Goal: Transaction & Acquisition: Purchase product/service

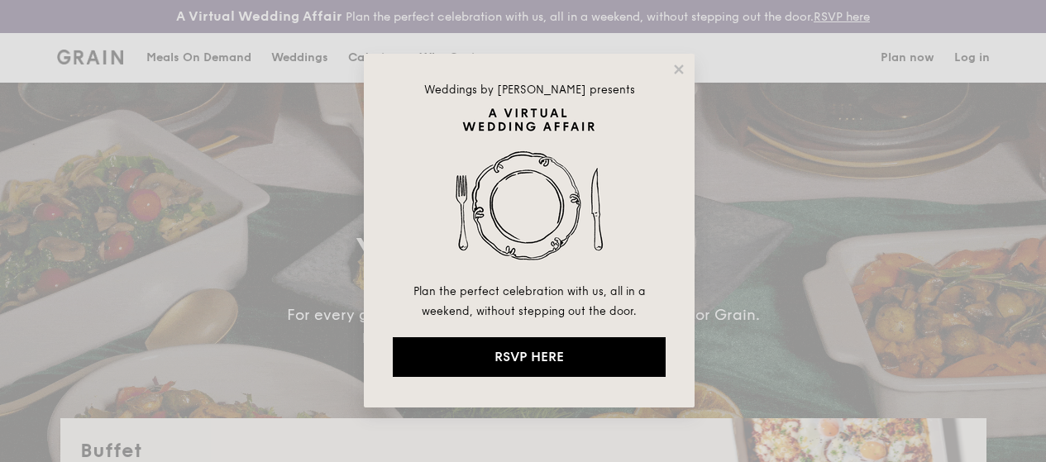
select select
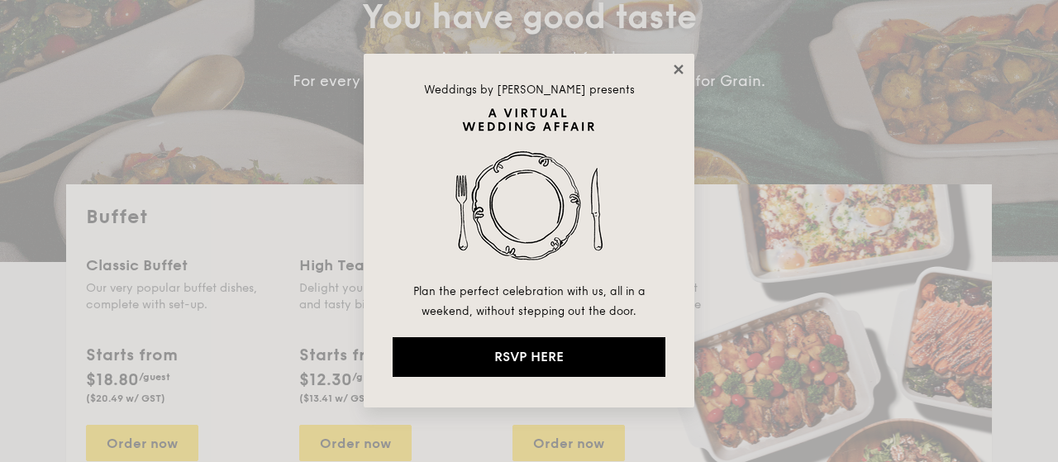
click at [680, 69] on icon at bounding box center [678, 68] width 9 height 9
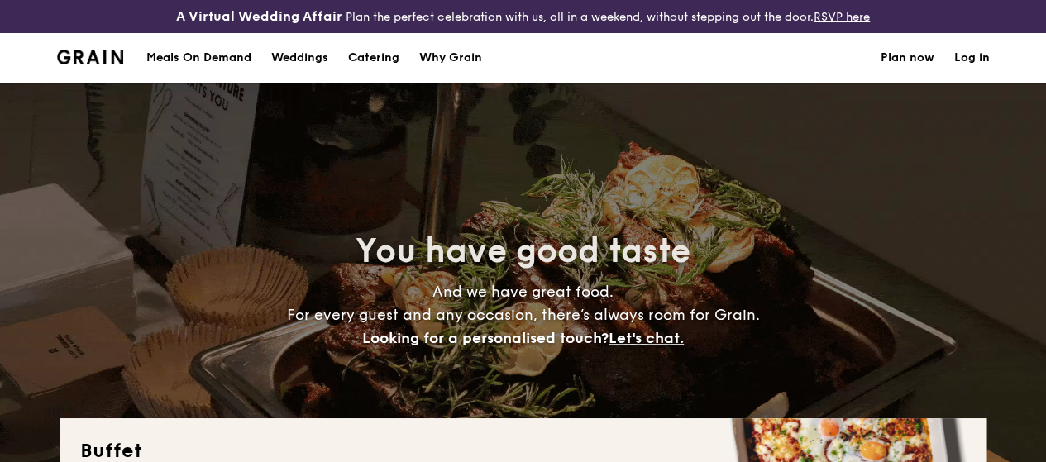
click at [201, 65] on div "Meals On Demand" at bounding box center [198, 58] width 105 height 50
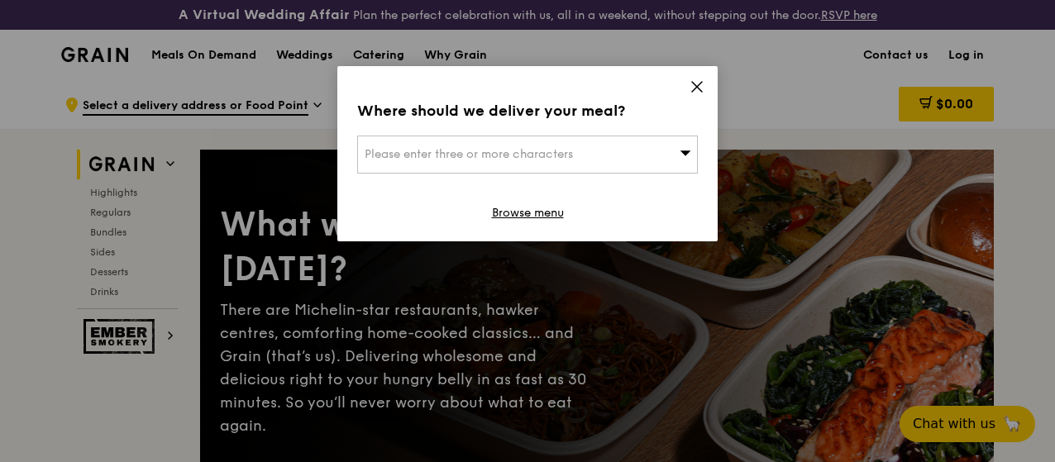
click at [555, 149] on span "Please enter three or more characters" at bounding box center [469, 154] width 208 height 14
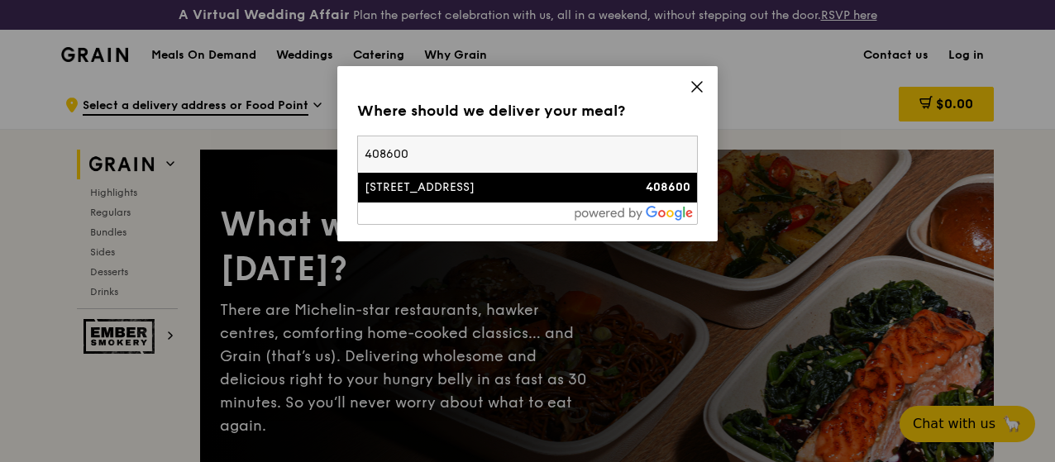
type input "408600"
click at [464, 194] on div "[STREET_ADDRESS]" at bounding box center [487, 187] width 245 height 17
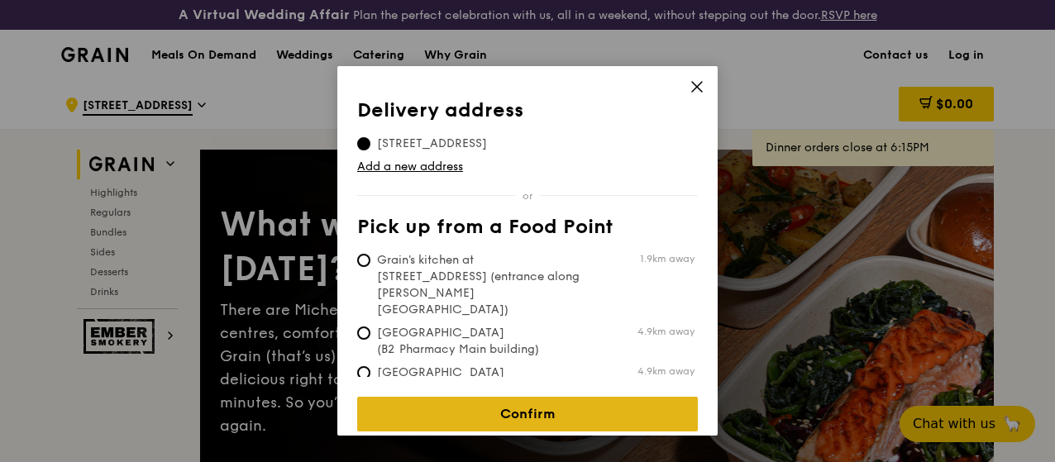
click at [422, 400] on link "Confirm" at bounding box center [527, 414] width 341 height 35
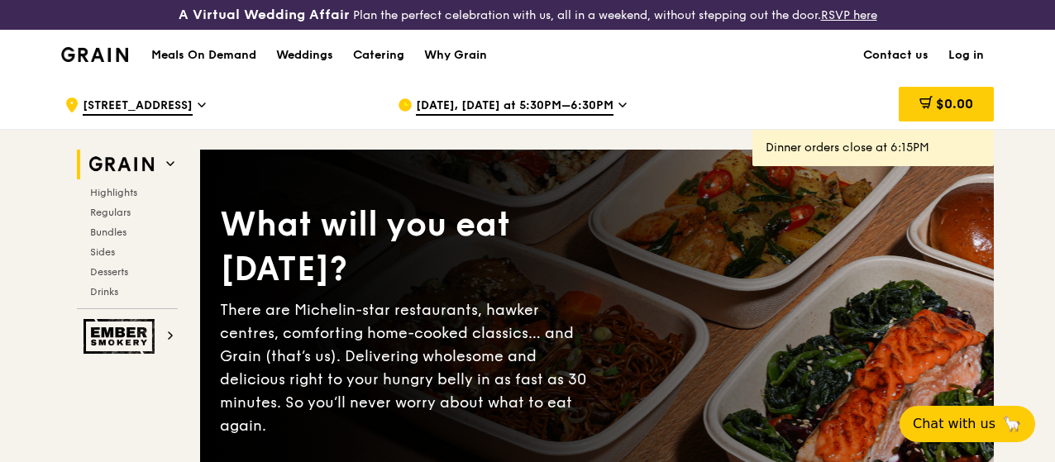
click at [598, 116] on span "[DATE], [DATE] at 5:30PM–6:30PM" at bounding box center [515, 107] width 198 height 18
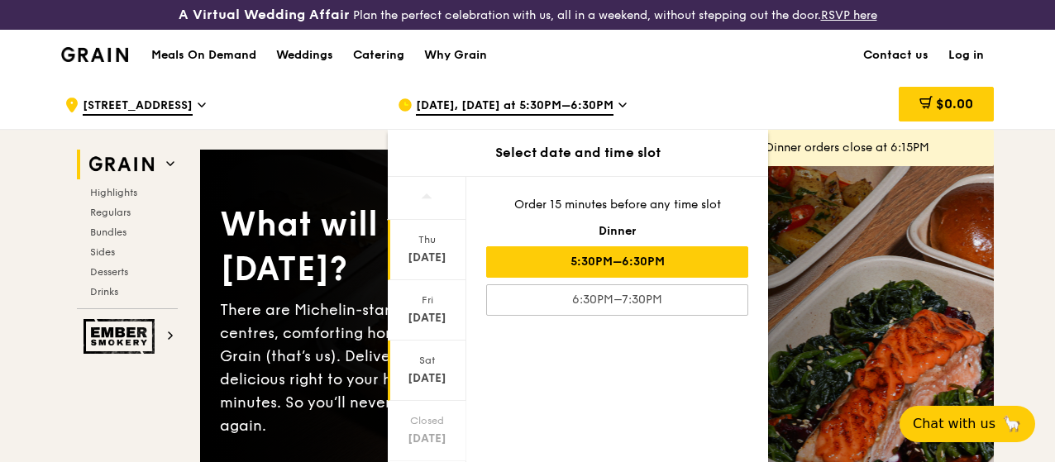
scroll to position [220, 0]
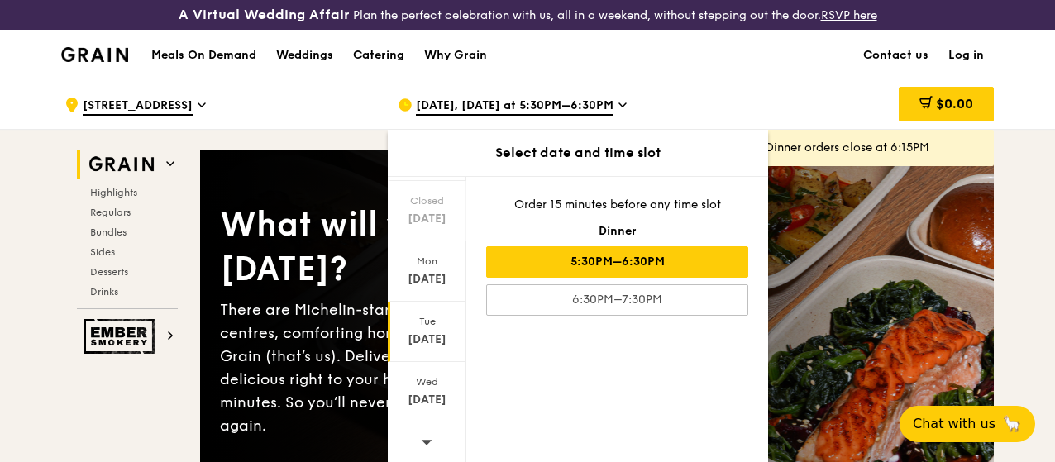
click at [417, 328] on div "Tue" at bounding box center [427, 321] width 74 height 13
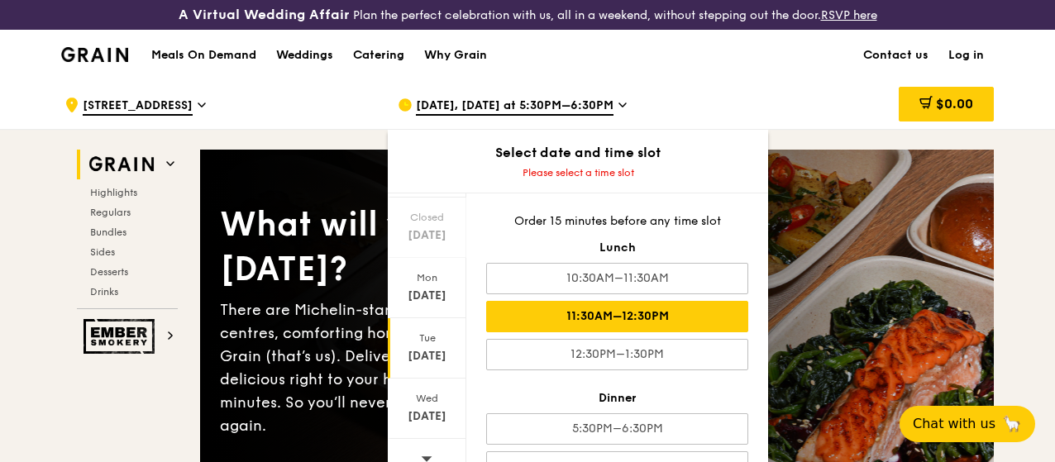
click at [602, 328] on div "11:30AM–12:30PM" at bounding box center [617, 316] width 262 height 31
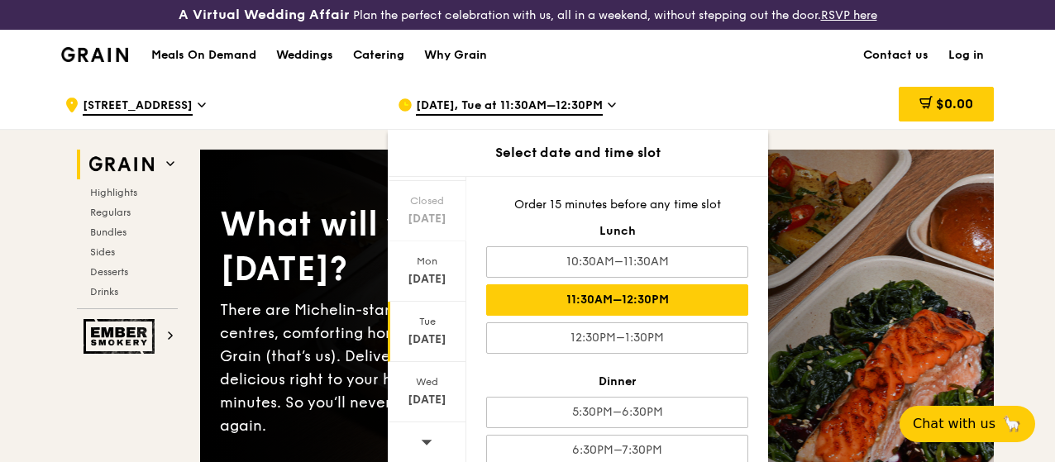
click at [666, 80] on div "Meals On Demand Weddings Catering Why Grain Contact us Log in" at bounding box center [527, 55] width 932 height 50
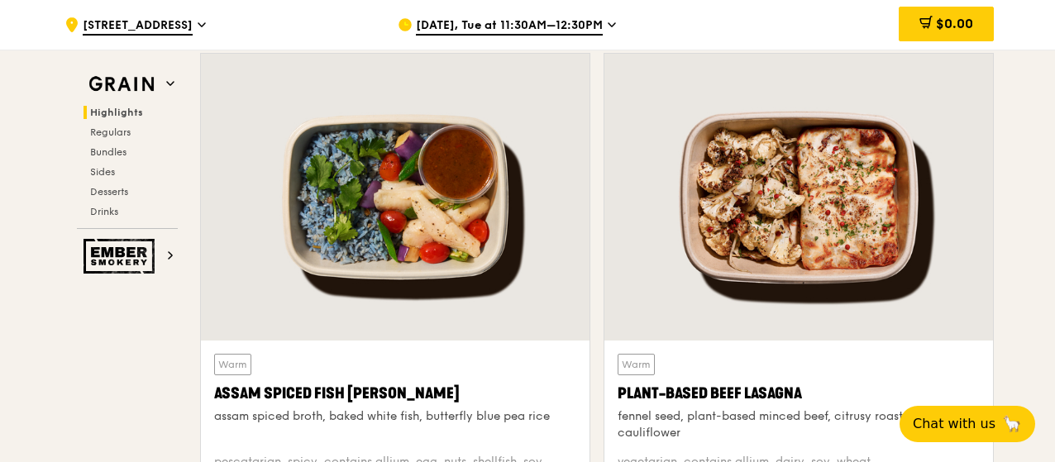
scroll to position [744, 0]
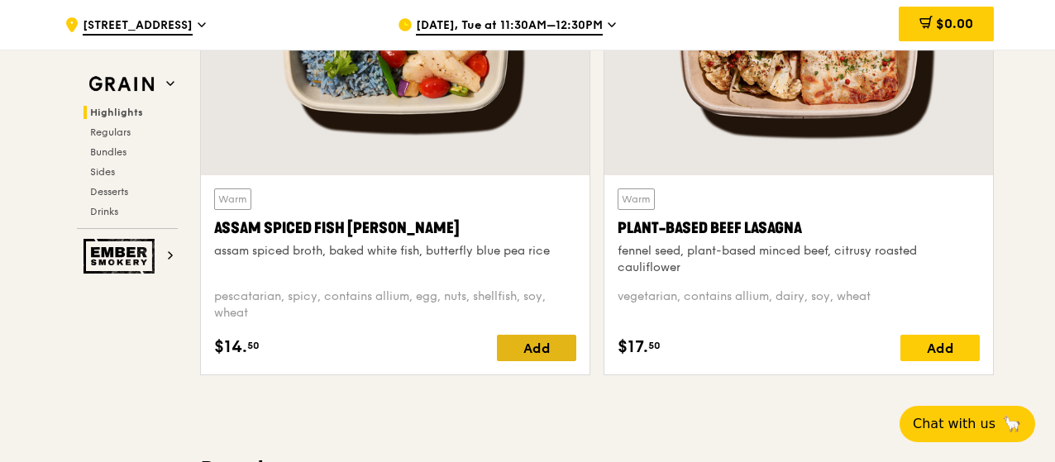
click at [544, 361] on div "Add" at bounding box center [536, 348] width 79 height 26
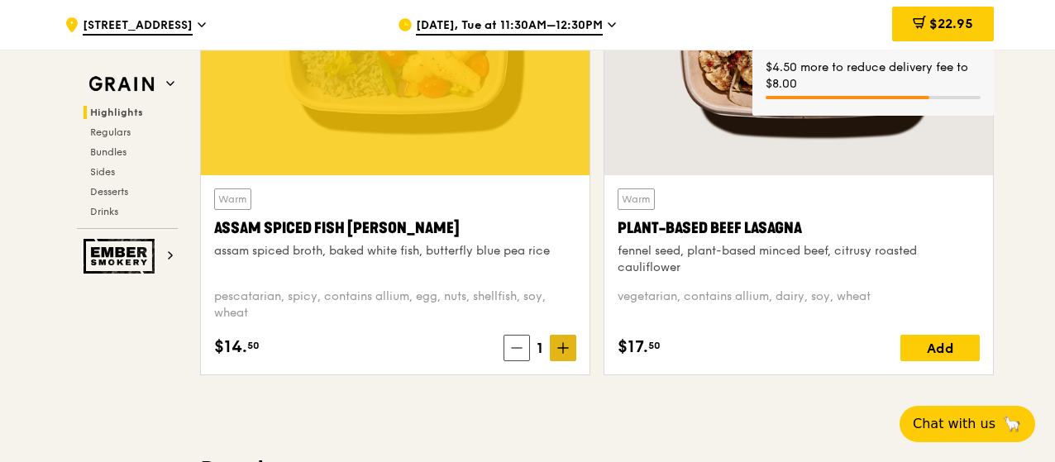
click at [569, 354] on icon at bounding box center [563, 348] width 12 height 12
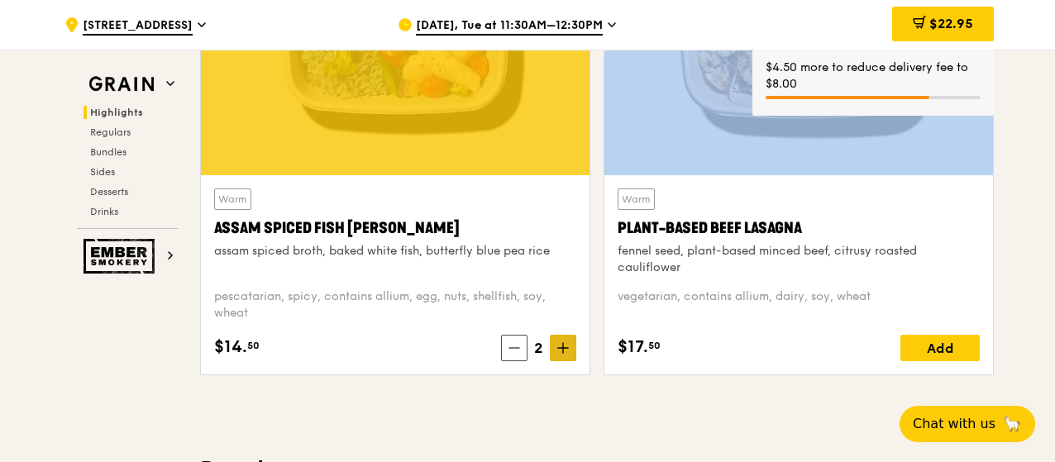
click at [569, 354] on icon at bounding box center [563, 348] width 12 height 12
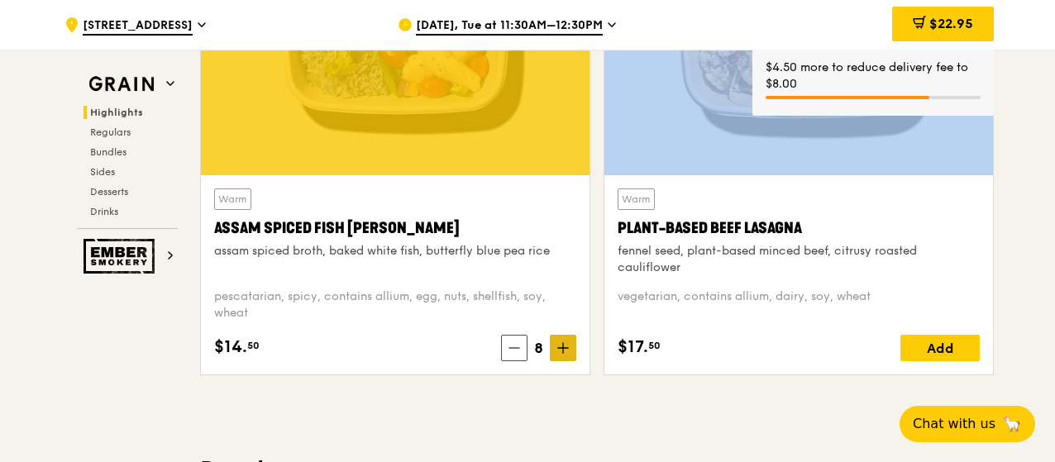
click at [569, 354] on icon at bounding box center [563, 348] width 12 height 12
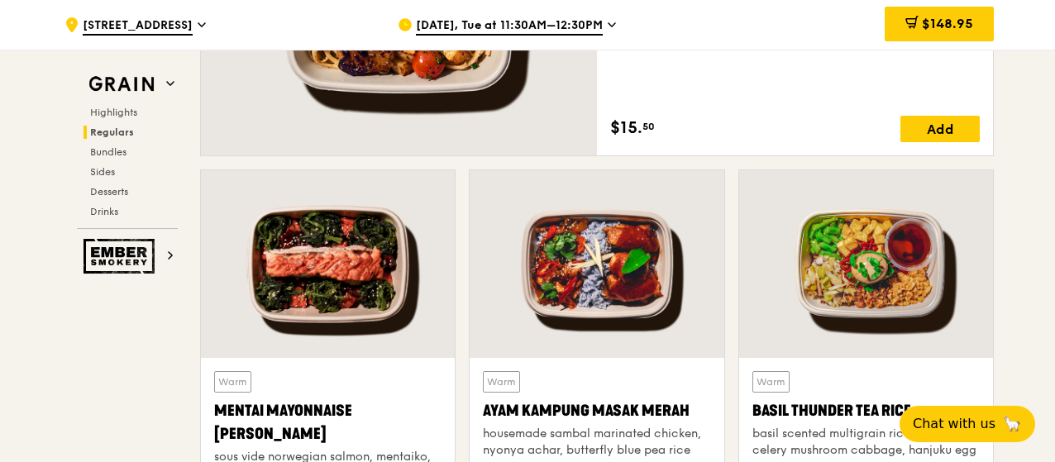
scroll to position [1157, 0]
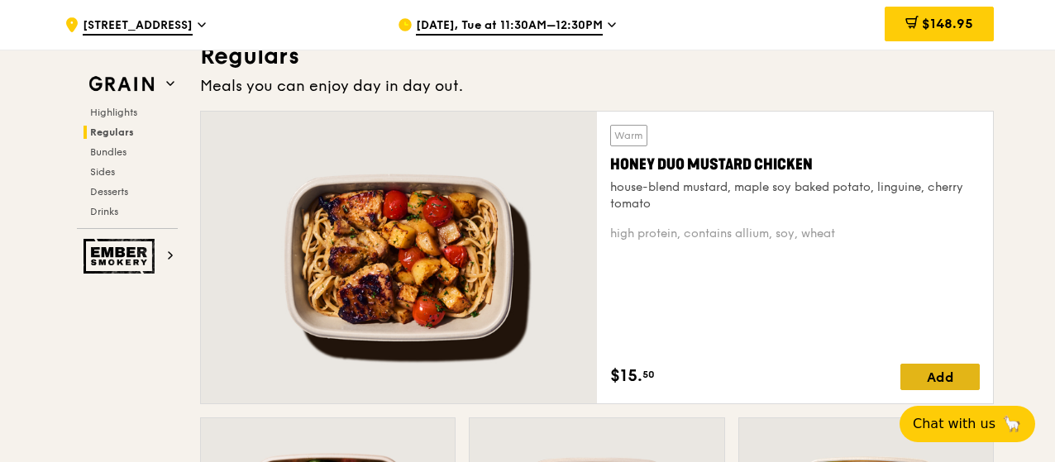
click at [923, 386] on div "Add" at bounding box center [939, 377] width 79 height 26
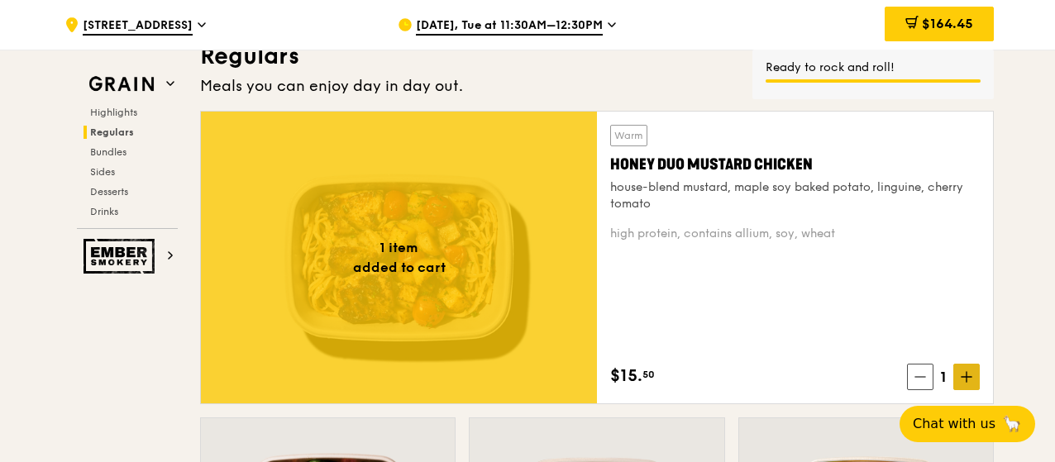
click at [970, 383] on icon at bounding box center [967, 377] width 12 height 12
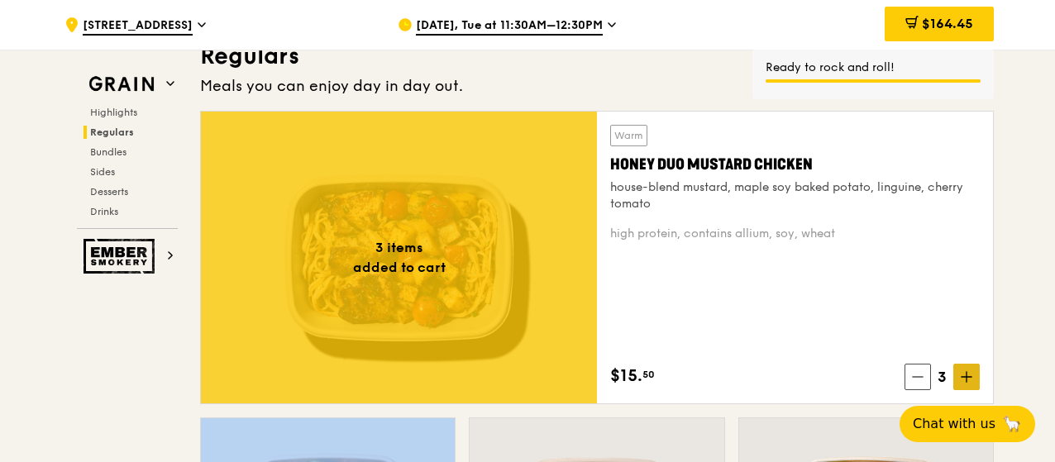
click at [970, 383] on icon at bounding box center [967, 377] width 12 height 12
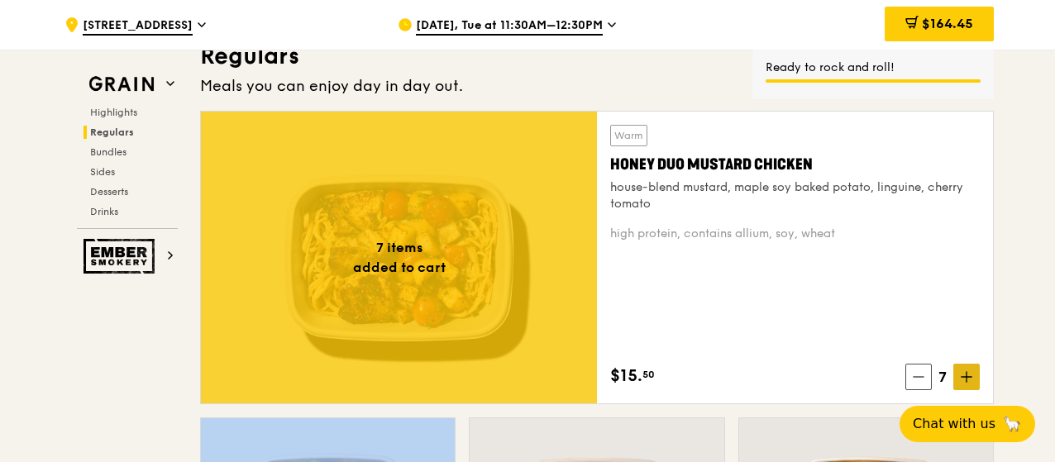
click at [970, 383] on icon at bounding box center [967, 377] width 12 height 12
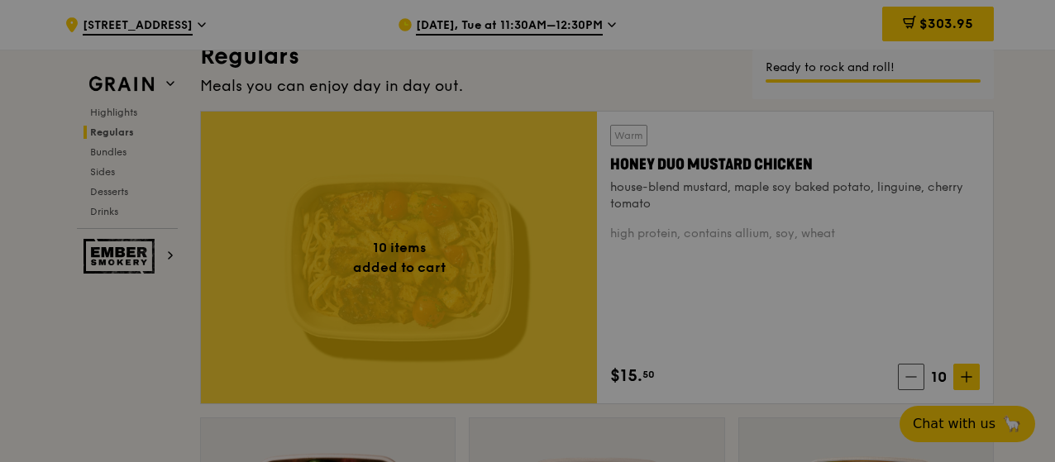
click at [1023, 328] on div at bounding box center [527, 231] width 1055 height 462
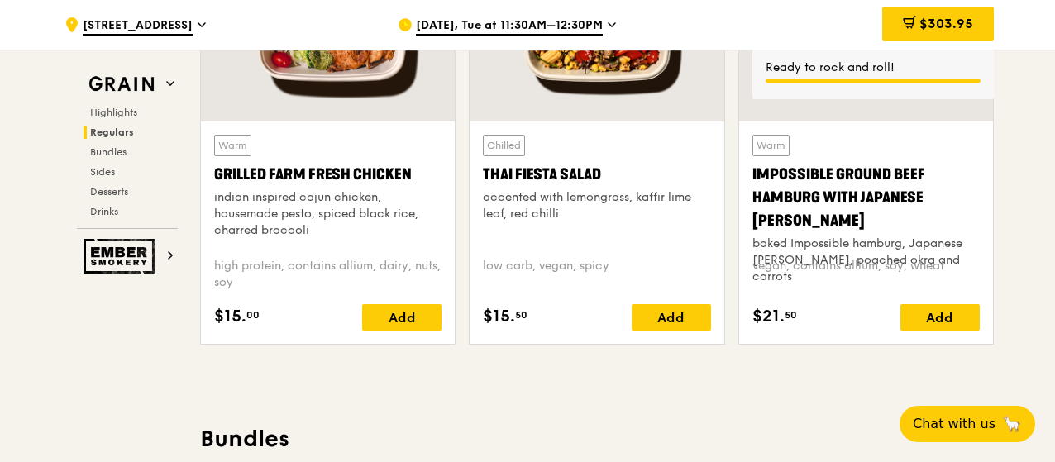
scroll to position [1571, 0]
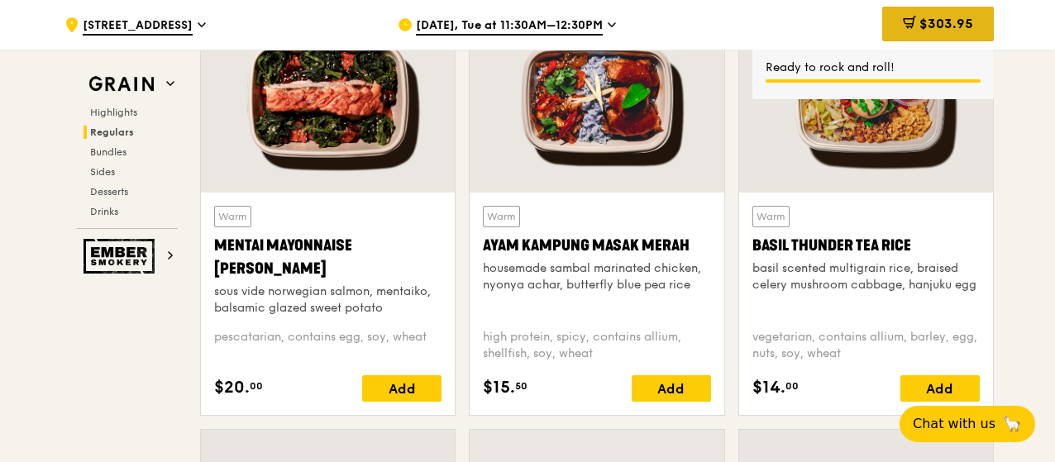
click at [939, 23] on span "$303.95" at bounding box center [946, 24] width 54 height 16
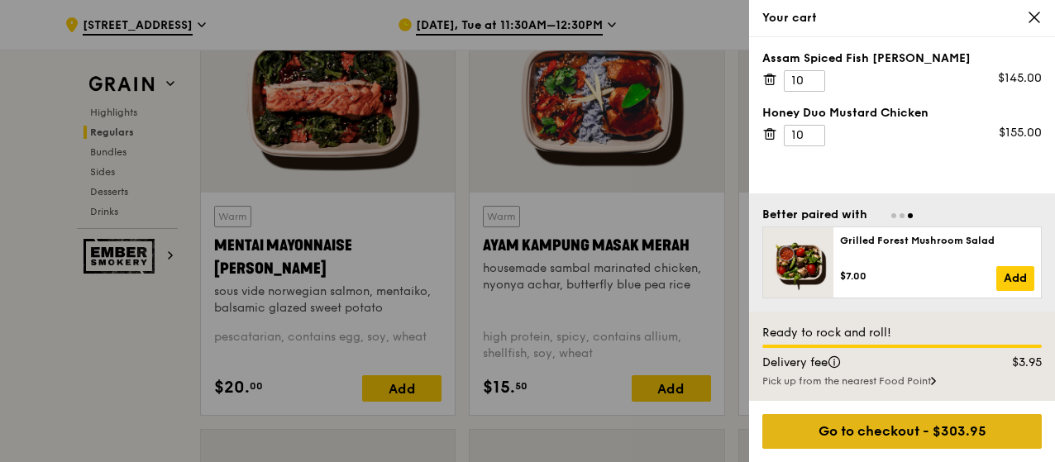
click at [954, 431] on div "Go to checkout - $303.95" at bounding box center [901, 431] width 279 height 35
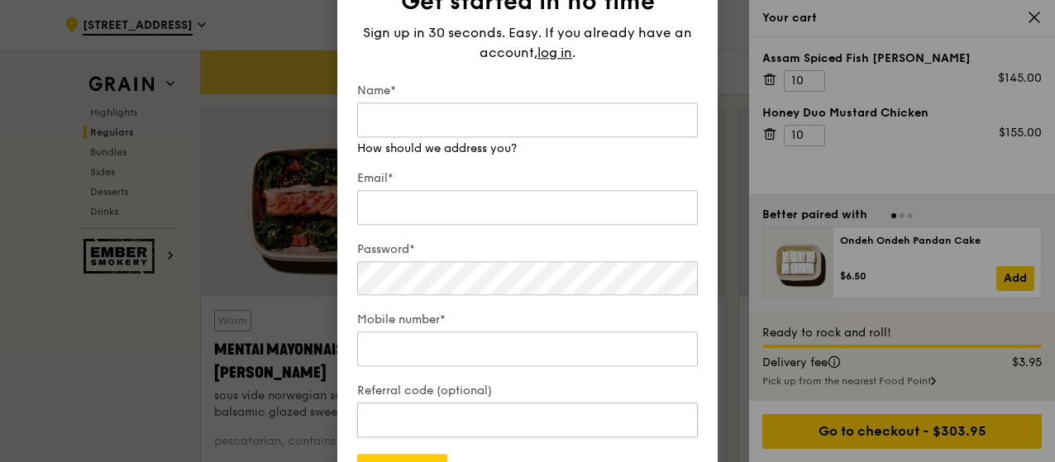
scroll to position [1653, 0]
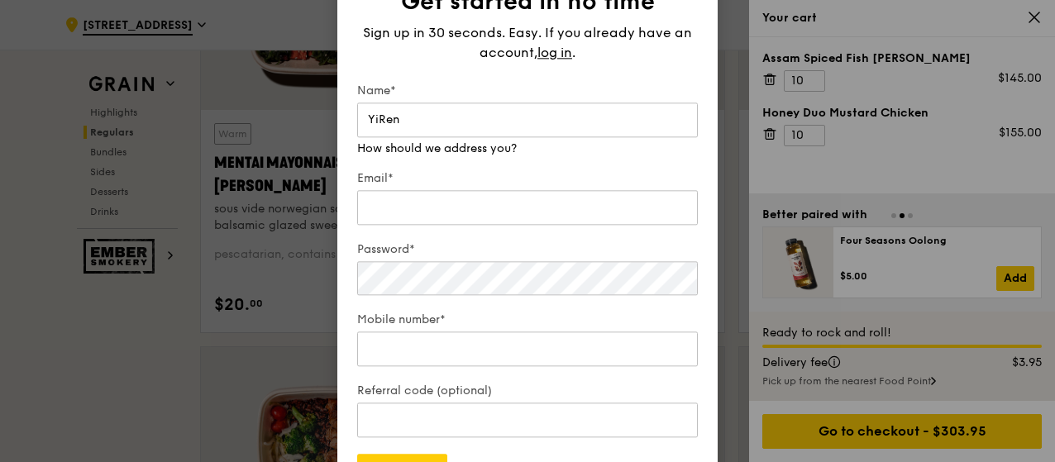
type input "YiRen"
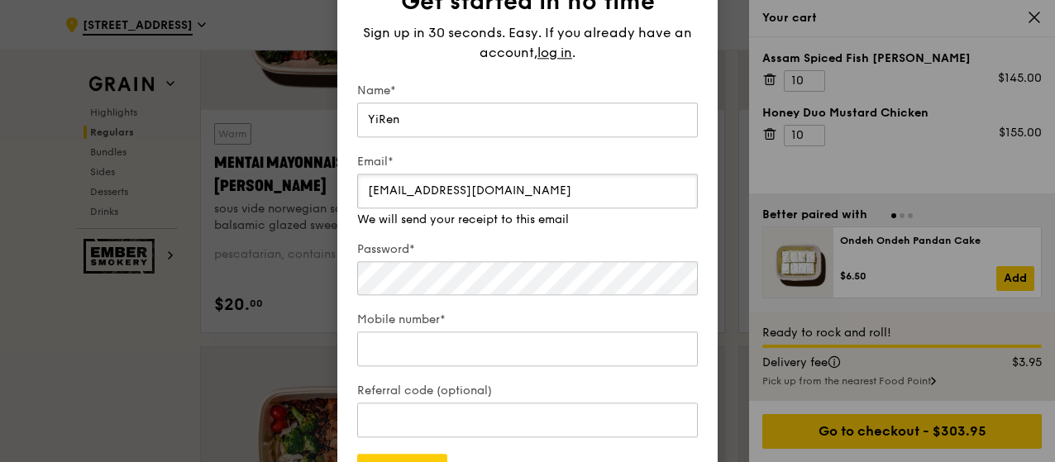
type input "[EMAIL_ADDRESS][DOMAIN_NAME]"
click at [409, 286] on div "Password*" at bounding box center [527, 269] width 341 height 57
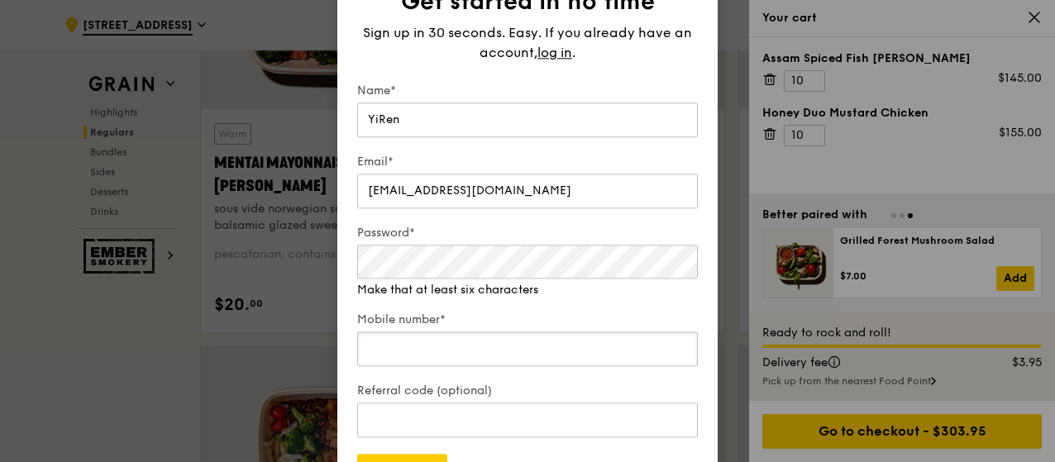
click at [402, 347] on input "Mobile number*" at bounding box center [527, 348] width 341 height 35
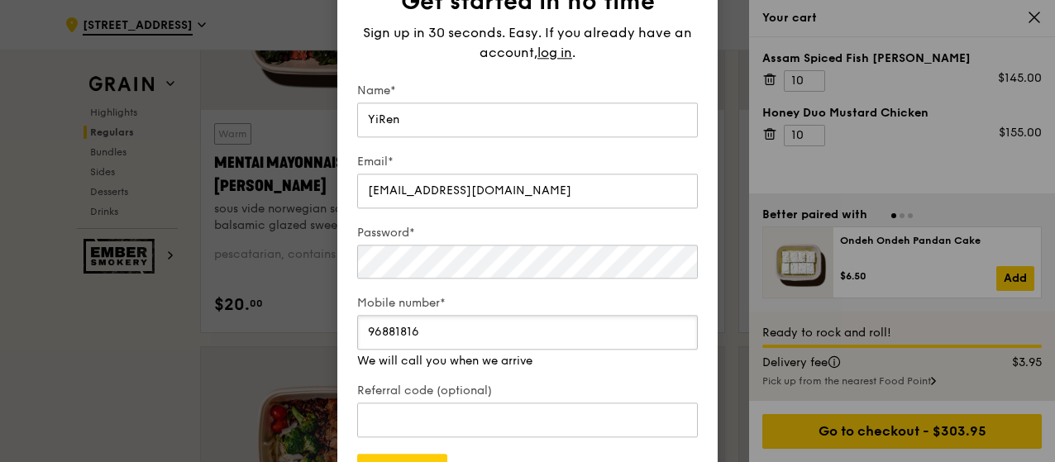
type input "96881816"
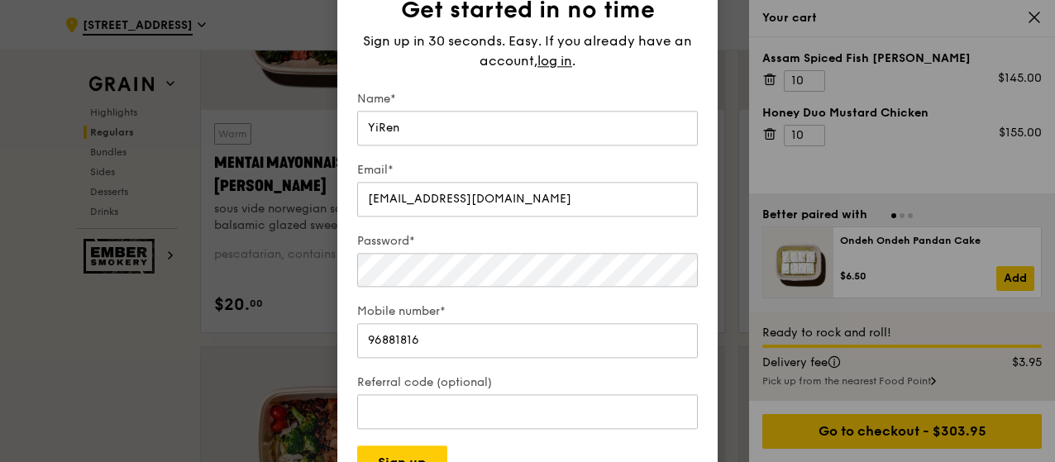
click at [337, 386] on div "Get started in no time Sign up in 30 seconds. Easy. If you already have an acco…" at bounding box center [527, 231] width 380 height 538
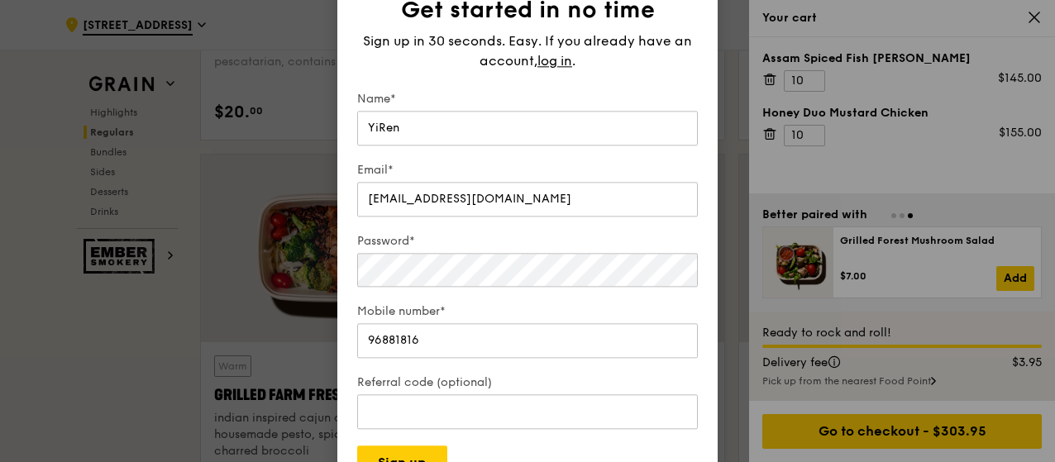
scroll to position [1736, 0]
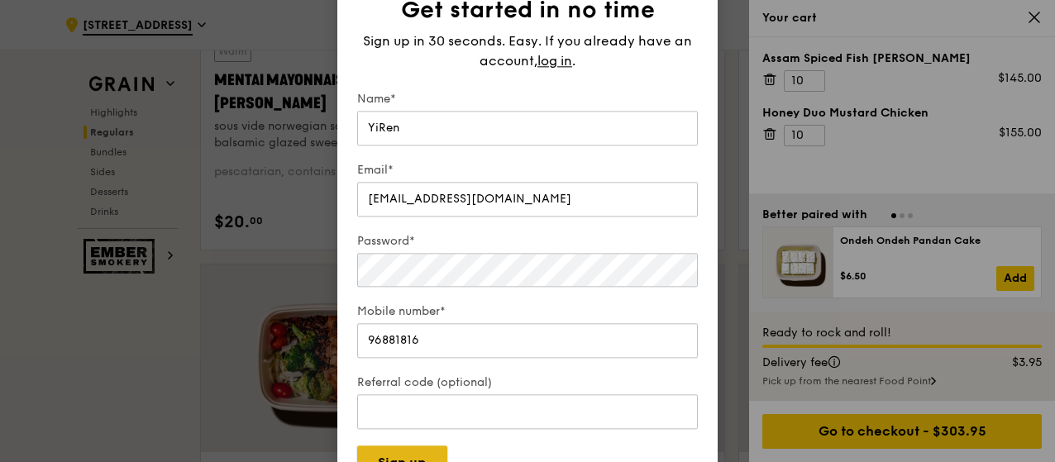
click at [408, 454] on button "Sign up" at bounding box center [402, 463] width 90 height 35
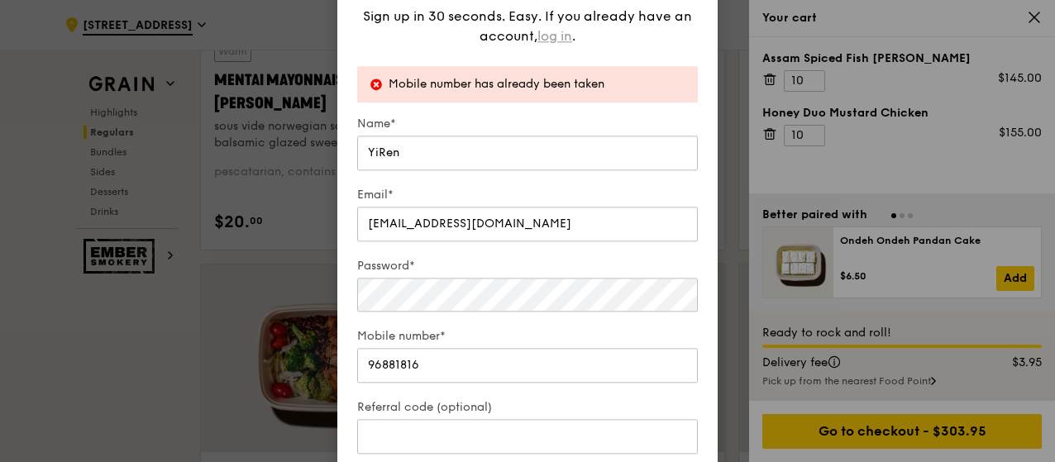
click at [555, 29] on span "log in" at bounding box center [554, 36] width 35 height 20
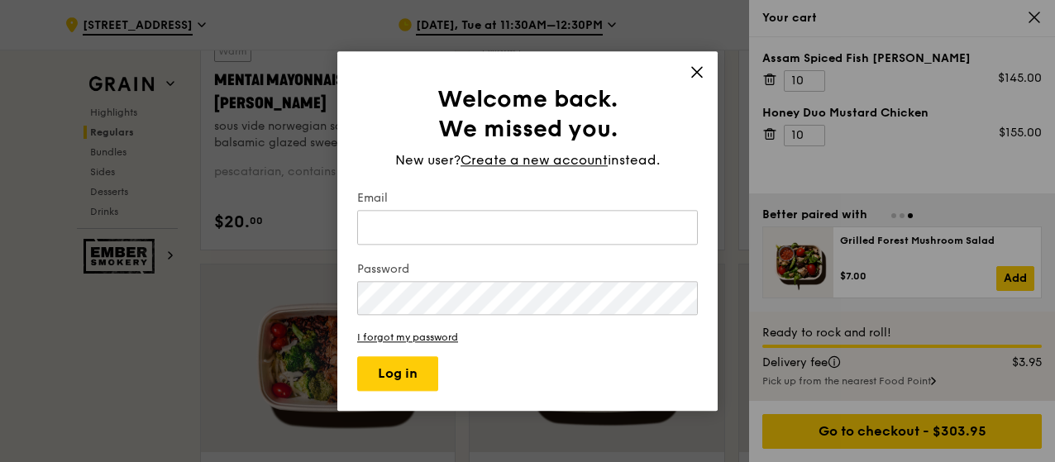
click at [699, 73] on icon at bounding box center [696, 71] width 15 height 15
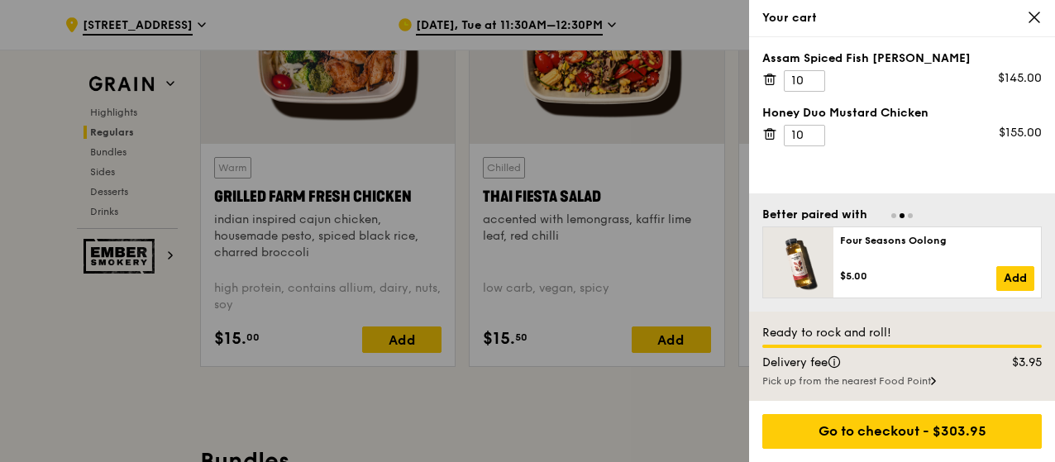
scroll to position [2149, 0]
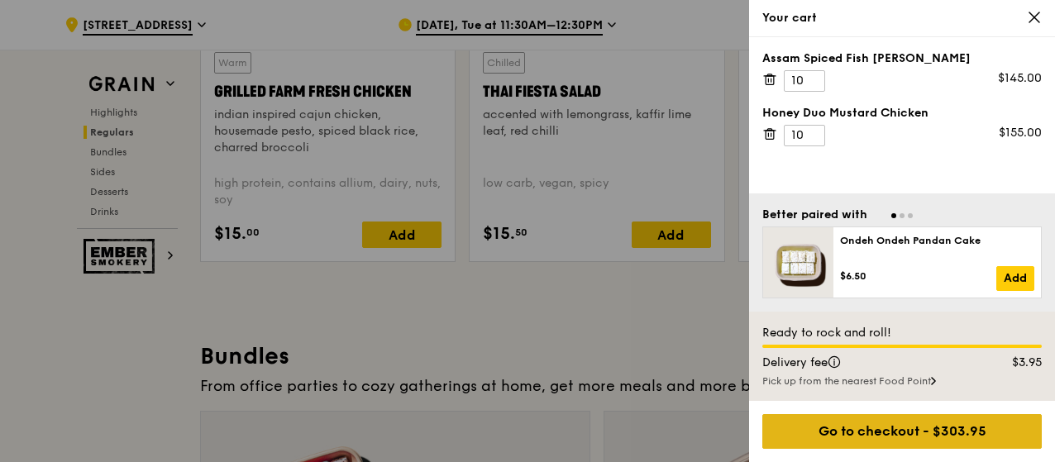
click at [931, 422] on div "Go to checkout - $303.95" at bounding box center [901, 431] width 279 height 35
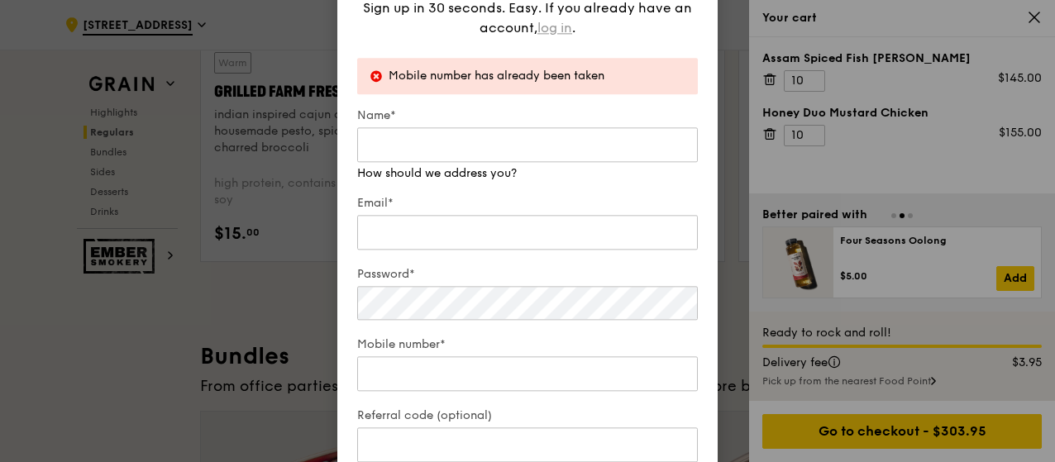
click at [562, 26] on div "Sign up in 30 seconds. Easy. If you already have an account, log in ." at bounding box center [527, 18] width 341 height 40
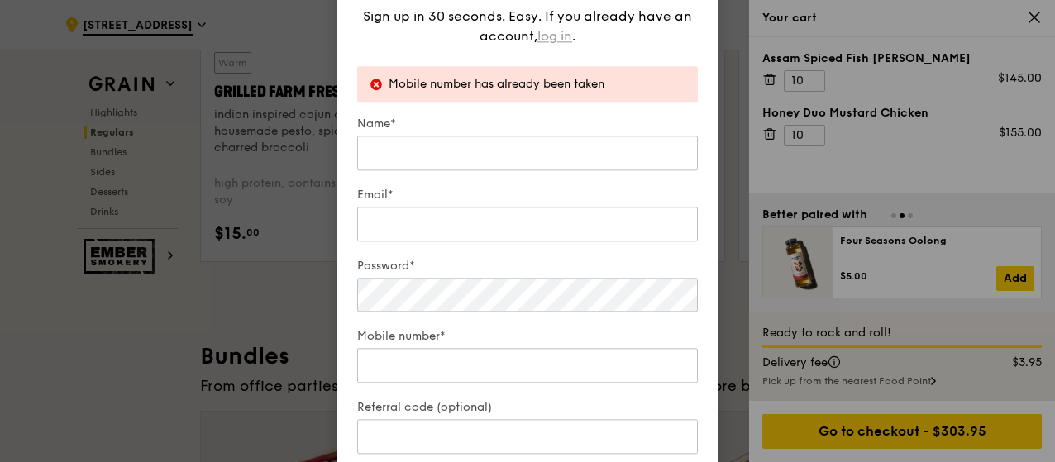
click at [555, 41] on span "log in" at bounding box center [554, 36] width 35 height 20
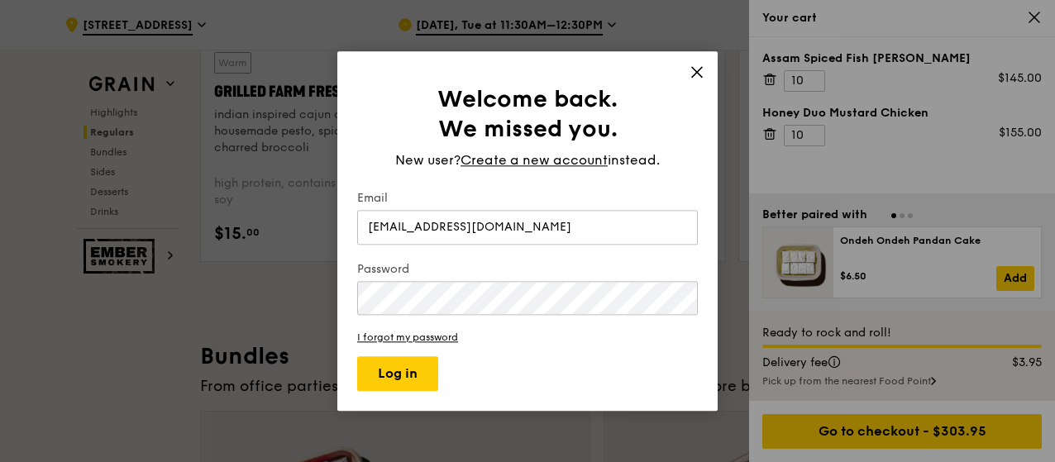
type input "[EMAIL_ADDRESS][DOMAIN_NAME]"
click at [391, 368] on button "Log in" at bounding box center [397, 373] width 81 height 35
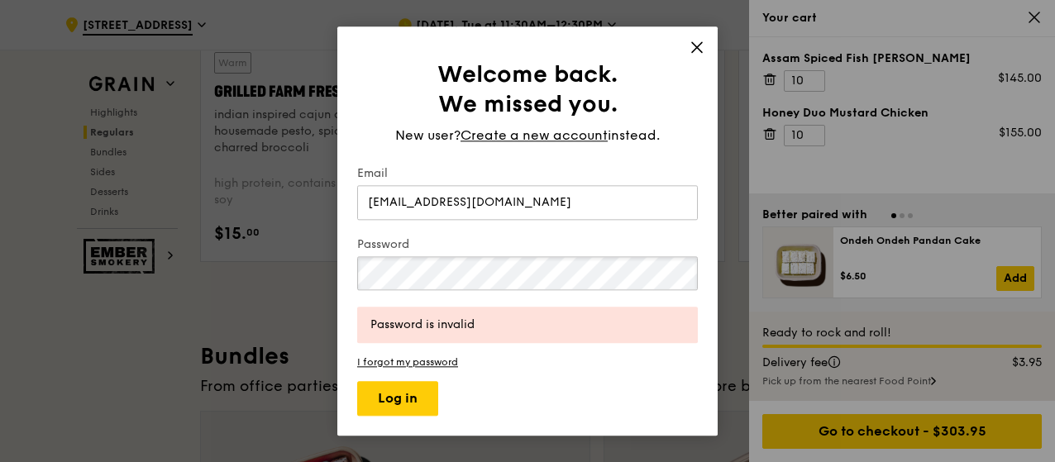
click at [218, 237] on div "Welcome back. We missed you. New user? Create a new account instead. Email [EMA…" at bounding box center [527, 231] width 1055 height 462
click at [145, 212] on div "Welcome back. We missed you. New user? Create a new account instead. Email [EMA…" at bounding box center [527, 231] width 1055 height 462
click at [375, 381] on form "Email [EMAIL_ADDRESS][DOMAIN_NAME] Password Password is invalid I forgot my pas…" at bounding box center [527, 290] width 341 height 250
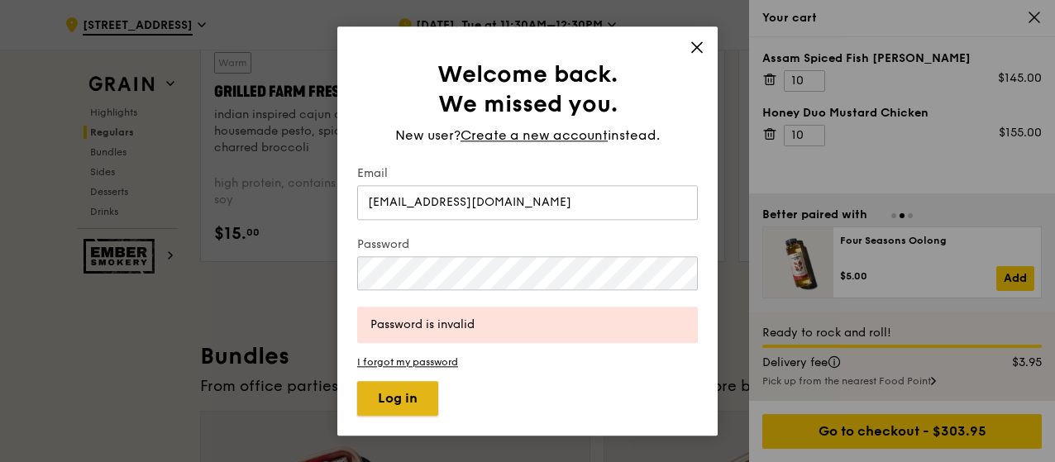
click at [398, 397] on button "Log in" at bounding box center [397, 398] width 81 height 35
click at [409, 361] on link "I forgot my password" at bounding box center [527, 362] width 341 height 12
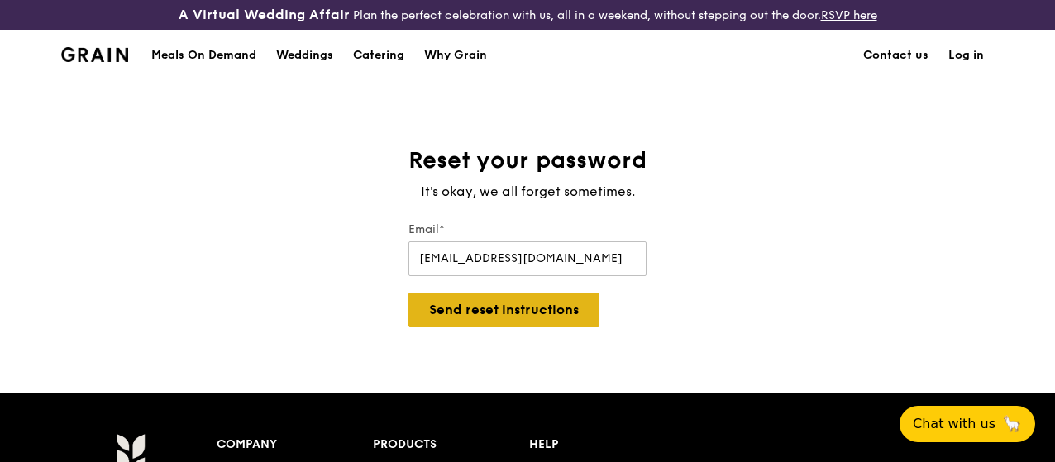
type input "[EMAIL_ADDRESS][DOMAIN_NAME]"
click at [501, 325] on button "Send reset instructions" at bounding box center [503, 310] width 191 height 35
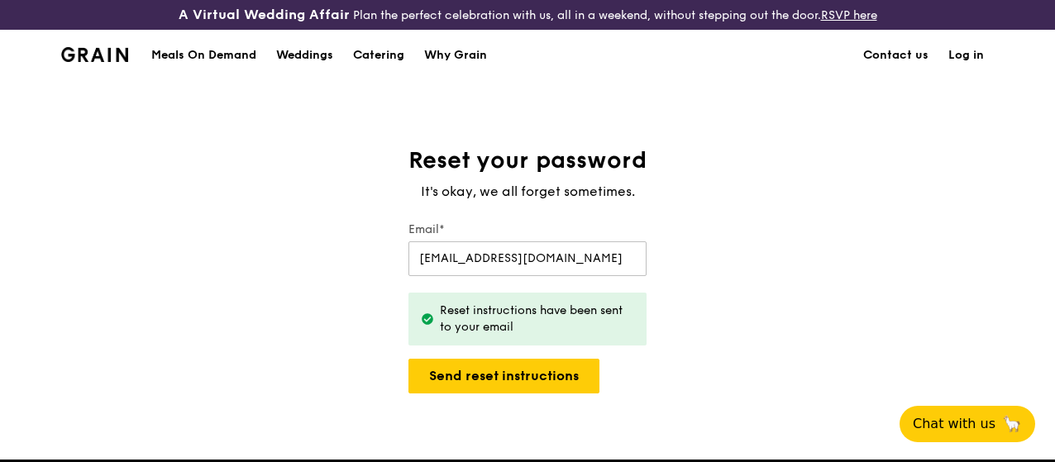
click at [974, 64] on link "Log in" at bounding box center [965, 56] width 55 height 50
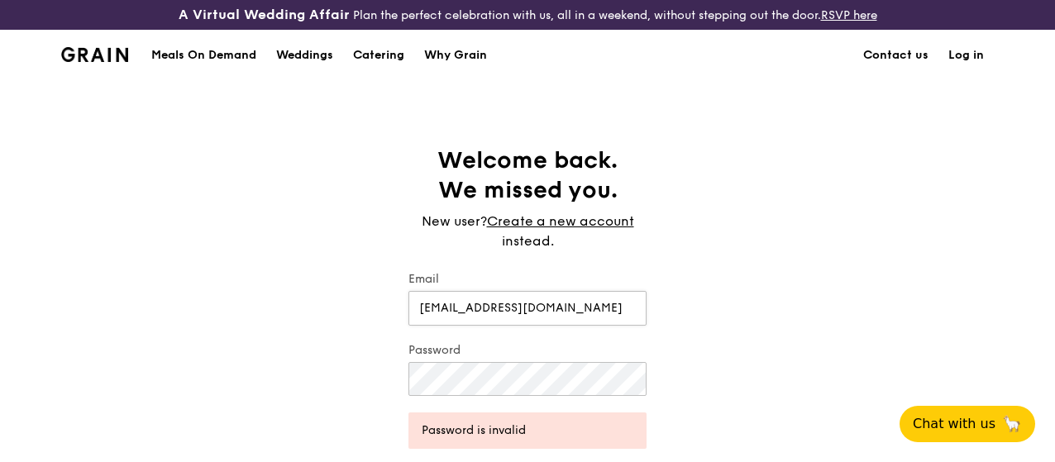
type input "[EMAIL_ADDRESS][DOMAIN_NAME]"
click at [742, 306] on div "Welcome back. We missed you. New user? Create a new account instead. Email [EMA…" at bounding box center [527, 333] width 1055 height 376
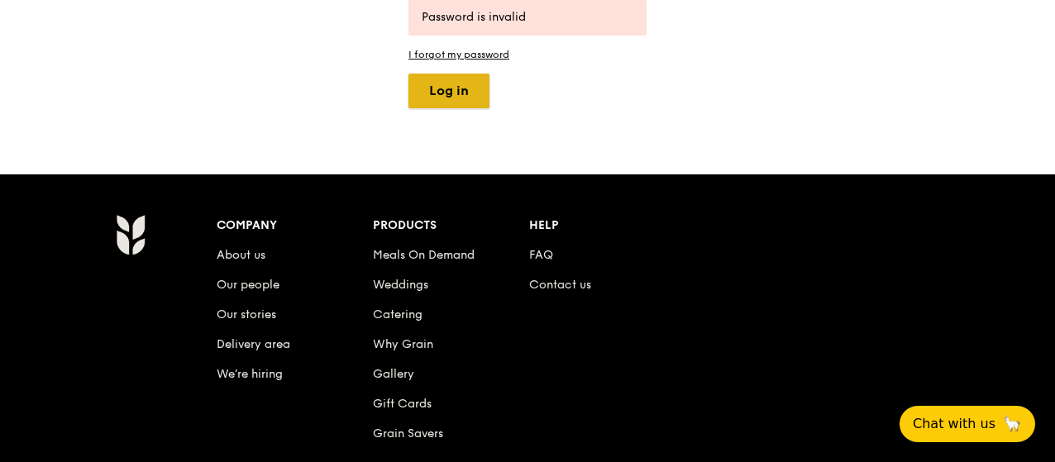
click at [461, 106] on button "Log in" at bounding box center [448, 91] width 81 height 35
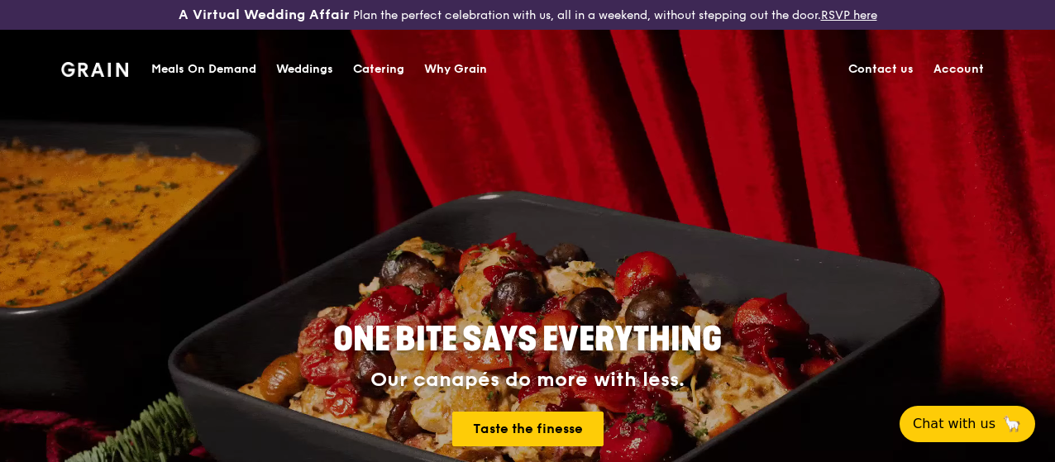
click at [214, 72] on div "Meals On Demand" at bounding box center [203, 70] width 105 height 50
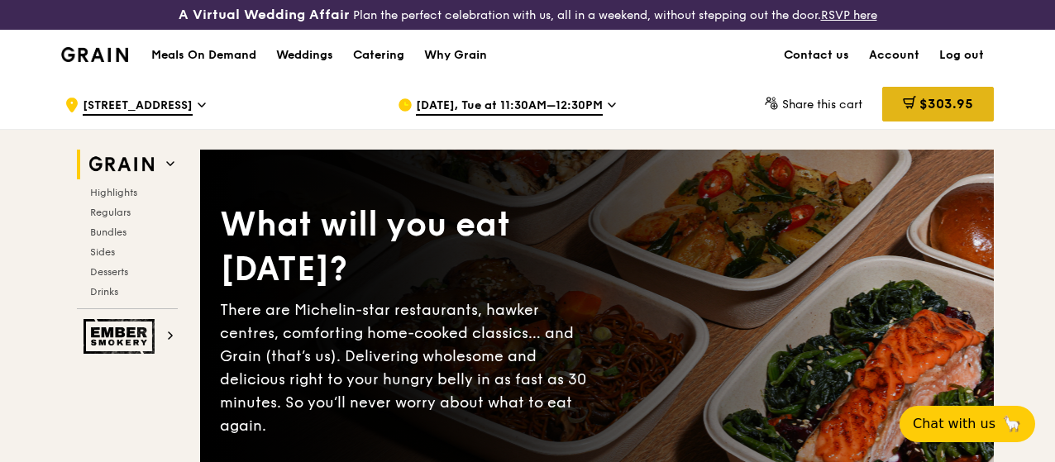
click at [943, 112] on span "$303.95" at bounding box center [946, 104] width 54 height 16
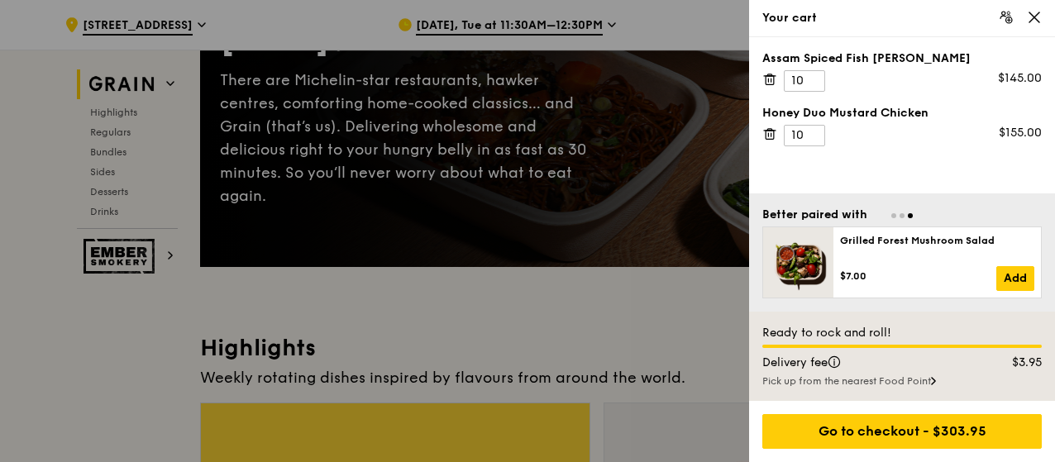
scroll to position [83, 0]
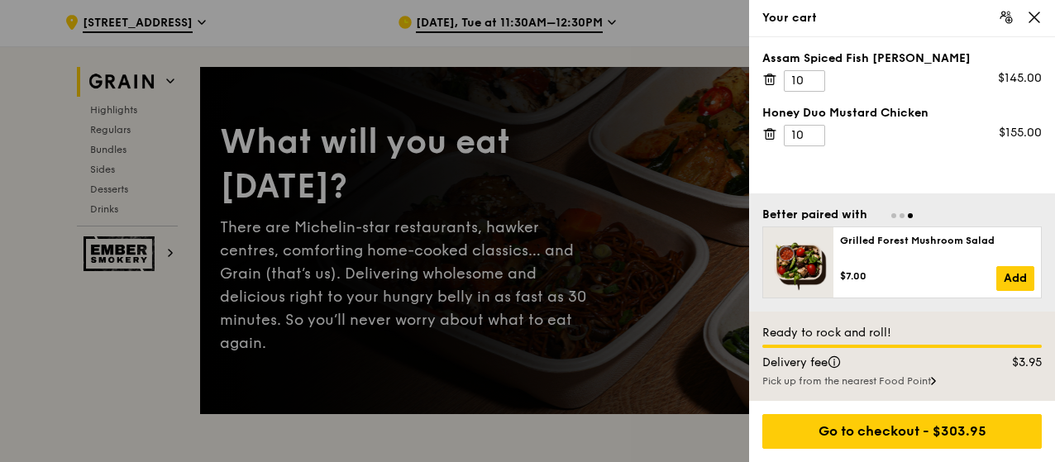
click at [638, 43] on div at bounding box center [527, 231] width 1055 height 462
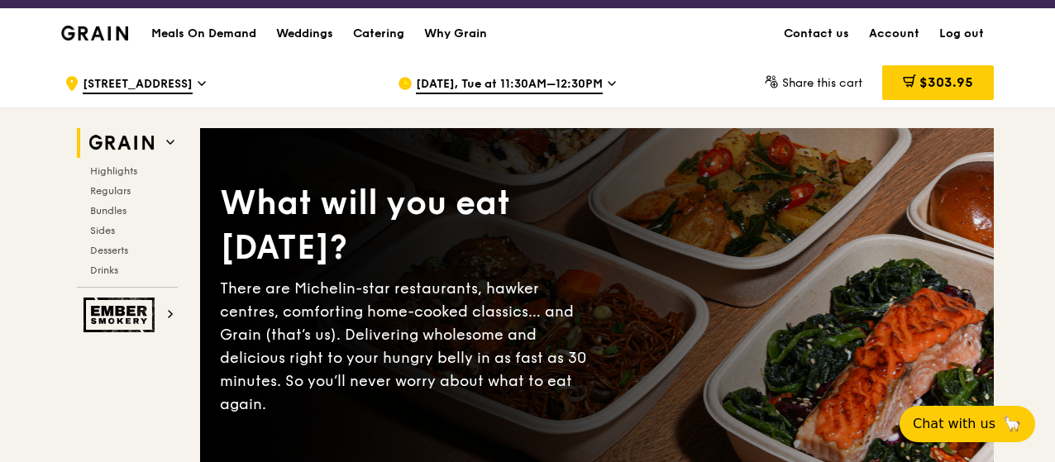
scroll to position [0, 0]
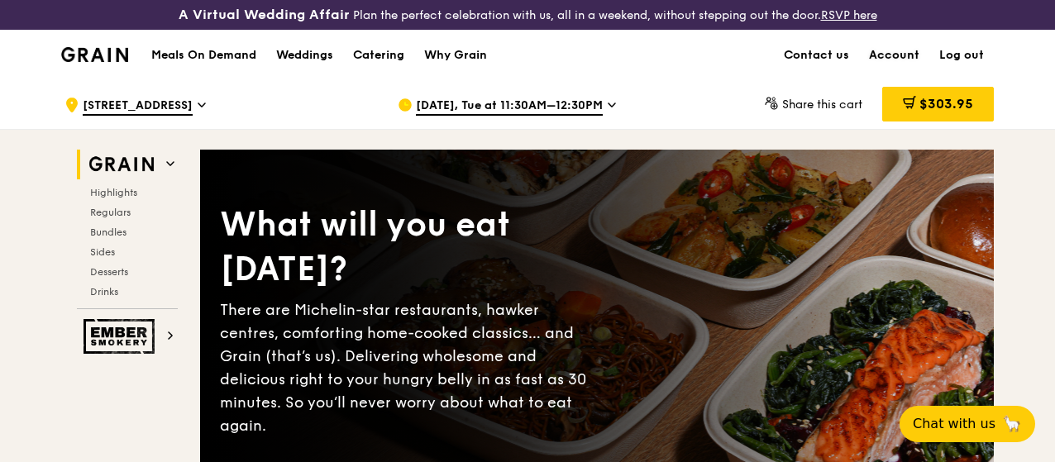
click at [896, 65] on link "Account" at bounding box center [894, 56] width 70 height 50
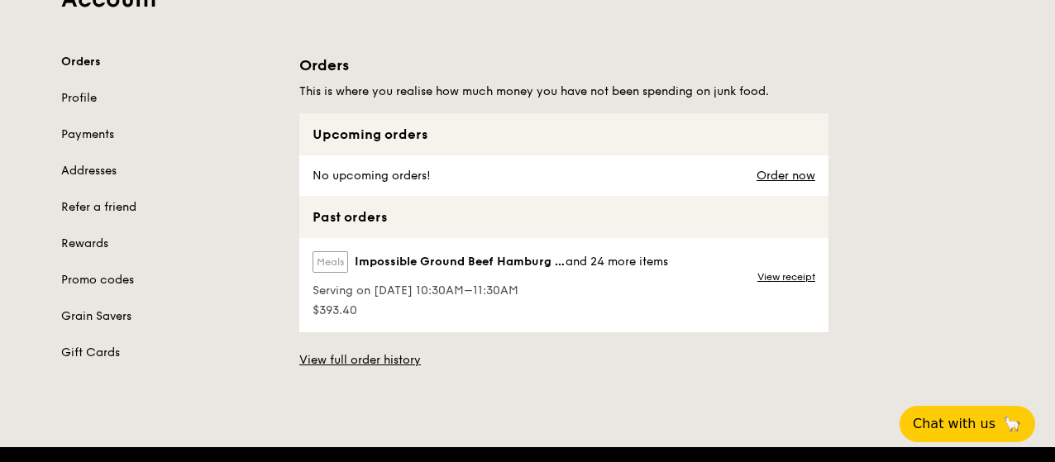
scroll to position [165, 0]
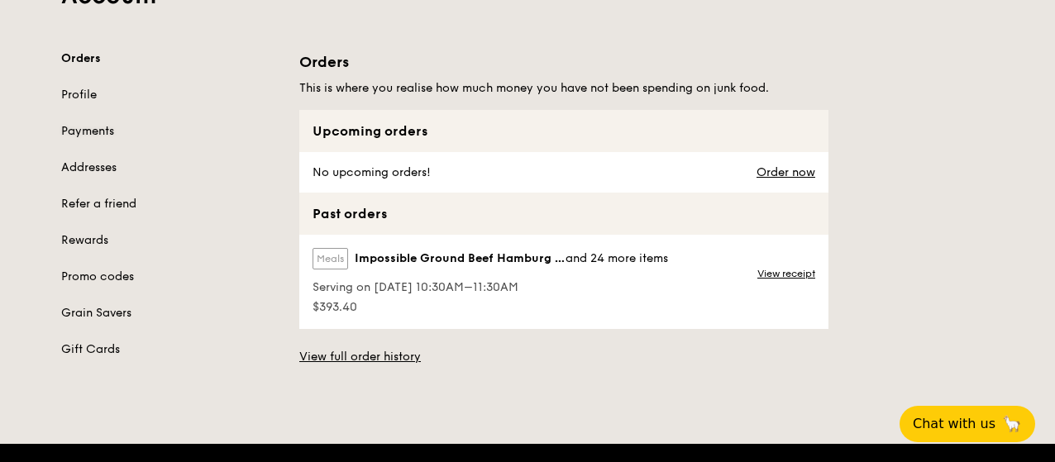
click at [91, 140] on link "Payments" at bounding box center [170, 131] width 218 height 17
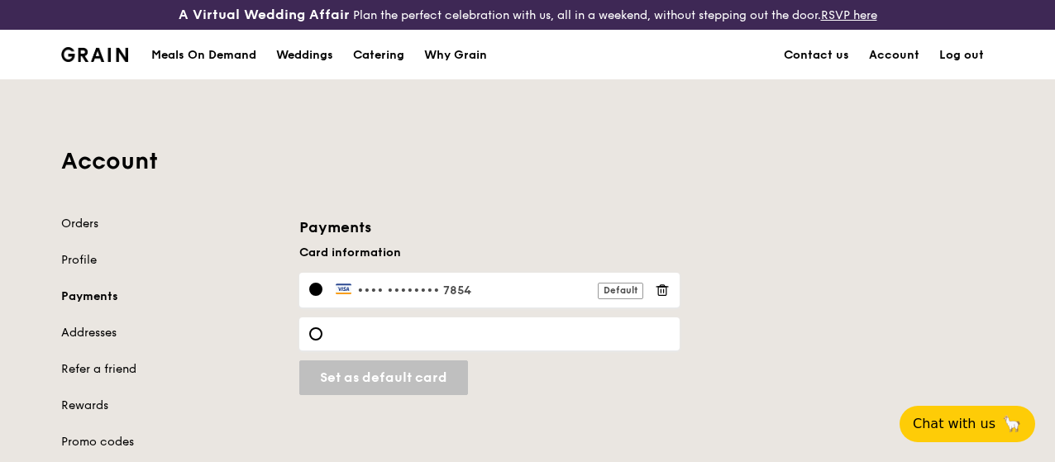
click at [589, 225] on div "Account Orders Profile Payments Addresses Refer a friend Rewards Promo codes Gr…" at bounding box center [527, 311] width 952 height 463
click at [666, 298] on icon at bounding box center [662, 290] width 15 height 15
click at [312, 341] on div at bounding box center [315, 333] width 13 height 13
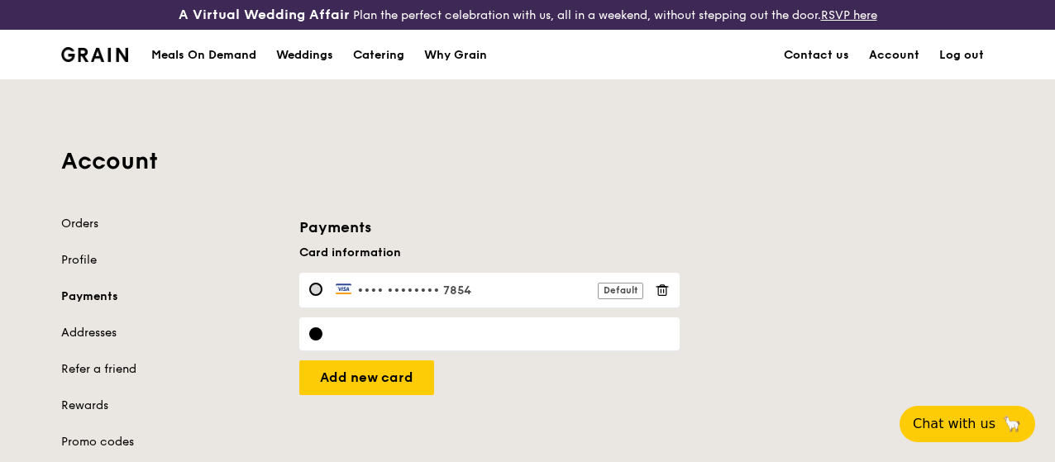
click at [319, 296] on div at bounding box center [315, 289] width 13 height 13
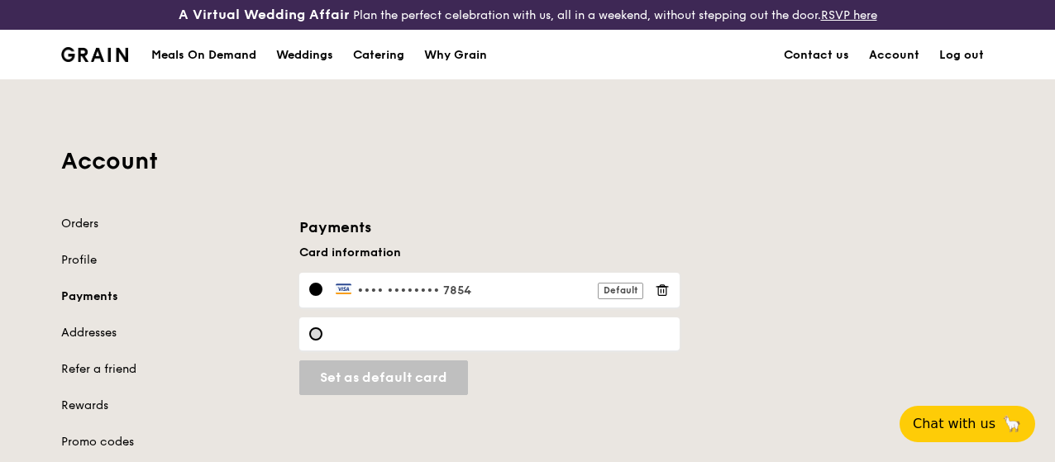
click at [314, 341] on div at bounding box center [315, 333] width 13 height 13
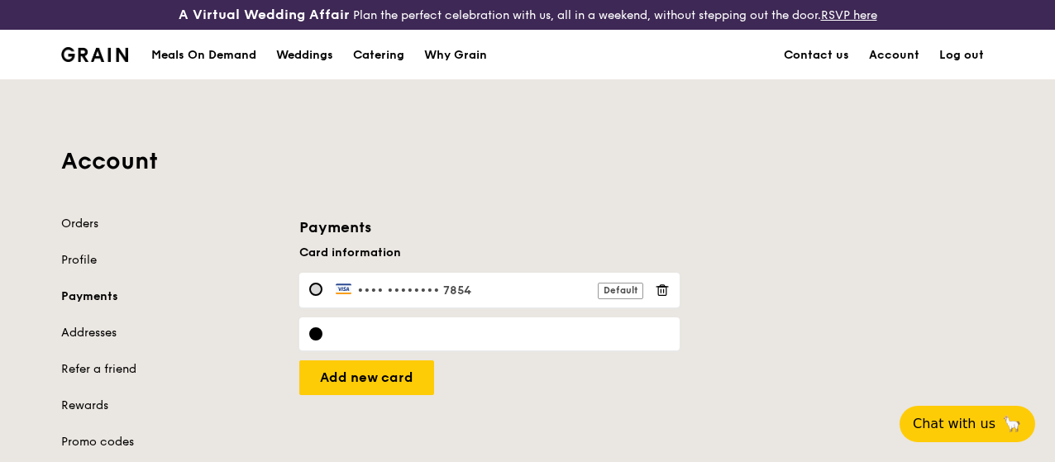
click at [310, 296] on div at bounding box center [315, 289] width 13 height 13
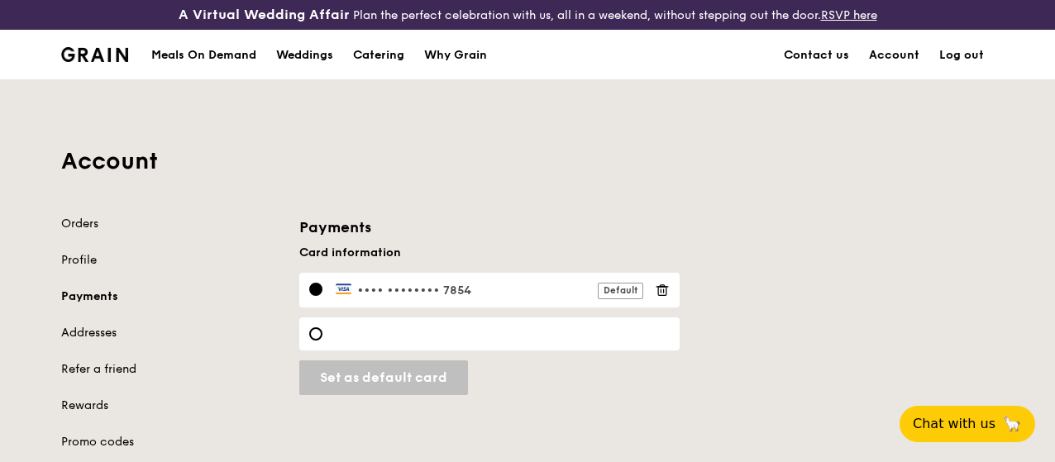
drag, startPoint x: 664, startPoint y: 301, endPoint x: 756, endPoint y: 268, distance: 98.3
click at [756, 268] on div "Payments Card information •••• •••• •••• 7854 Default Set as default card" at bounding box center [646, 305] width 714 height 179
click at [662, 298] on icon at bounding box center [662, 290] width 15 height 15
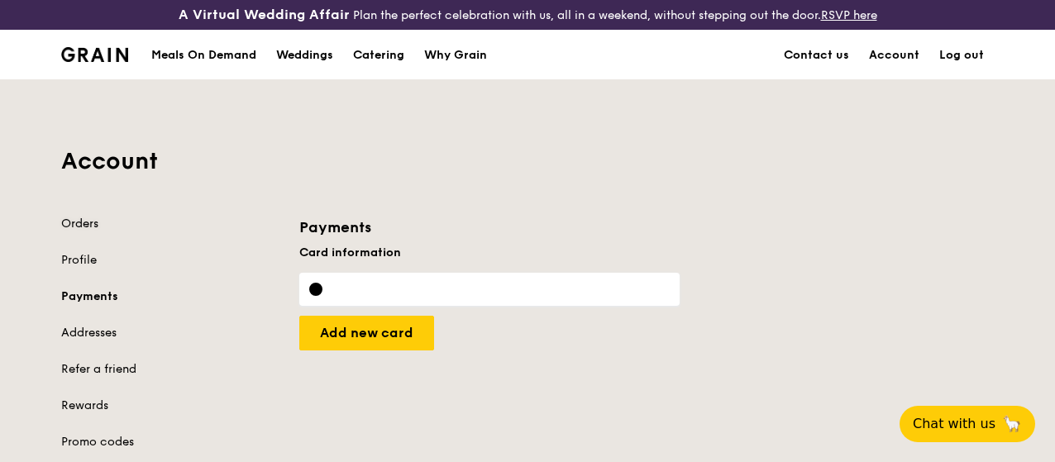
click at [79, 232] on link "Orders" at bounding box center [170, 224] width 218 height 17
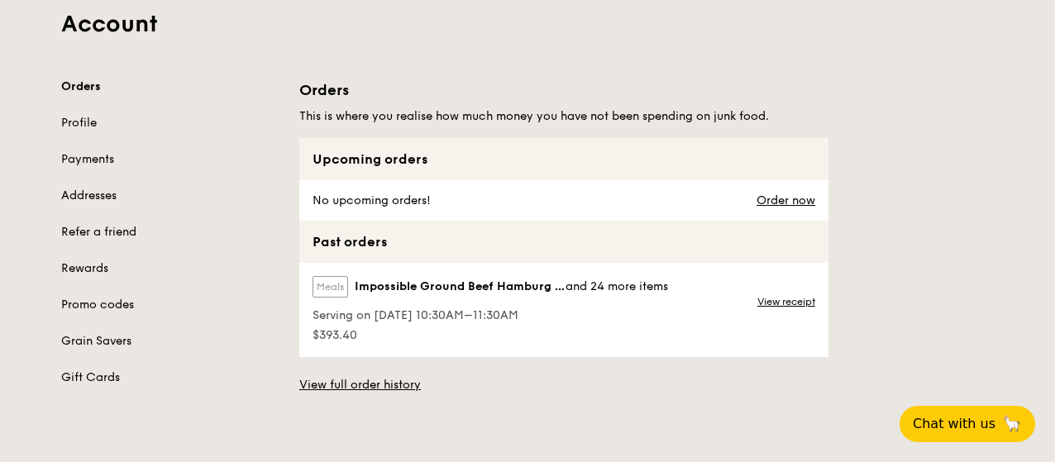
scroll to position [248, 0]
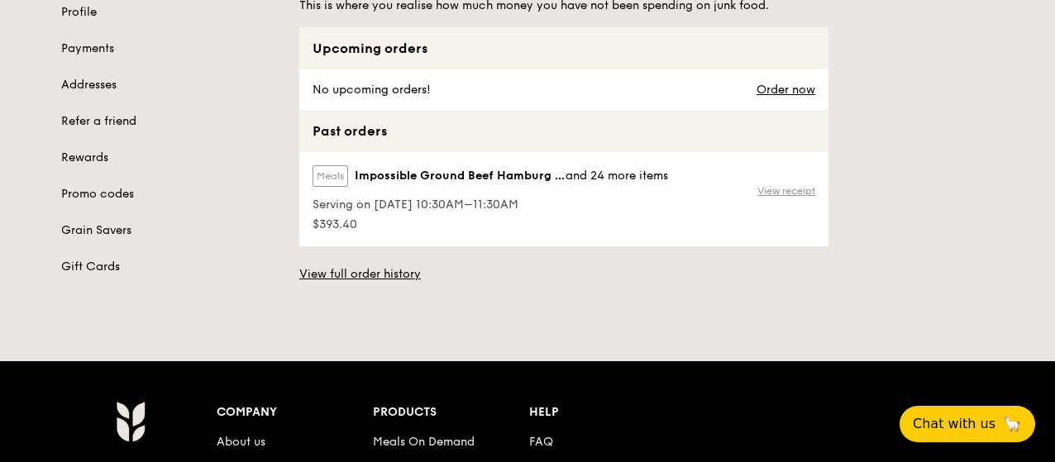
click at [799, 198] on link "View receipt" at bounding box center [786, 190] width 58 height 13
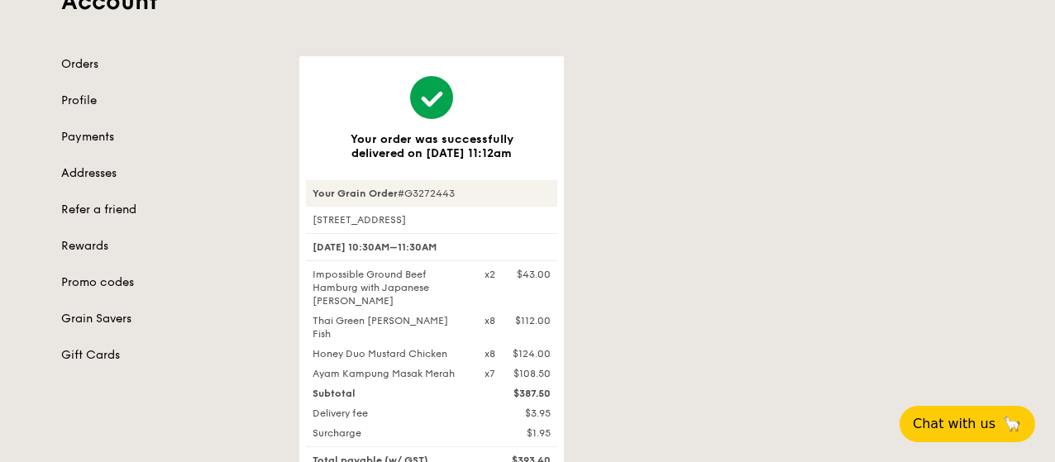
scroll to position [248, 0]
